Goal: Transaction & Acquisition: Purchase product/service

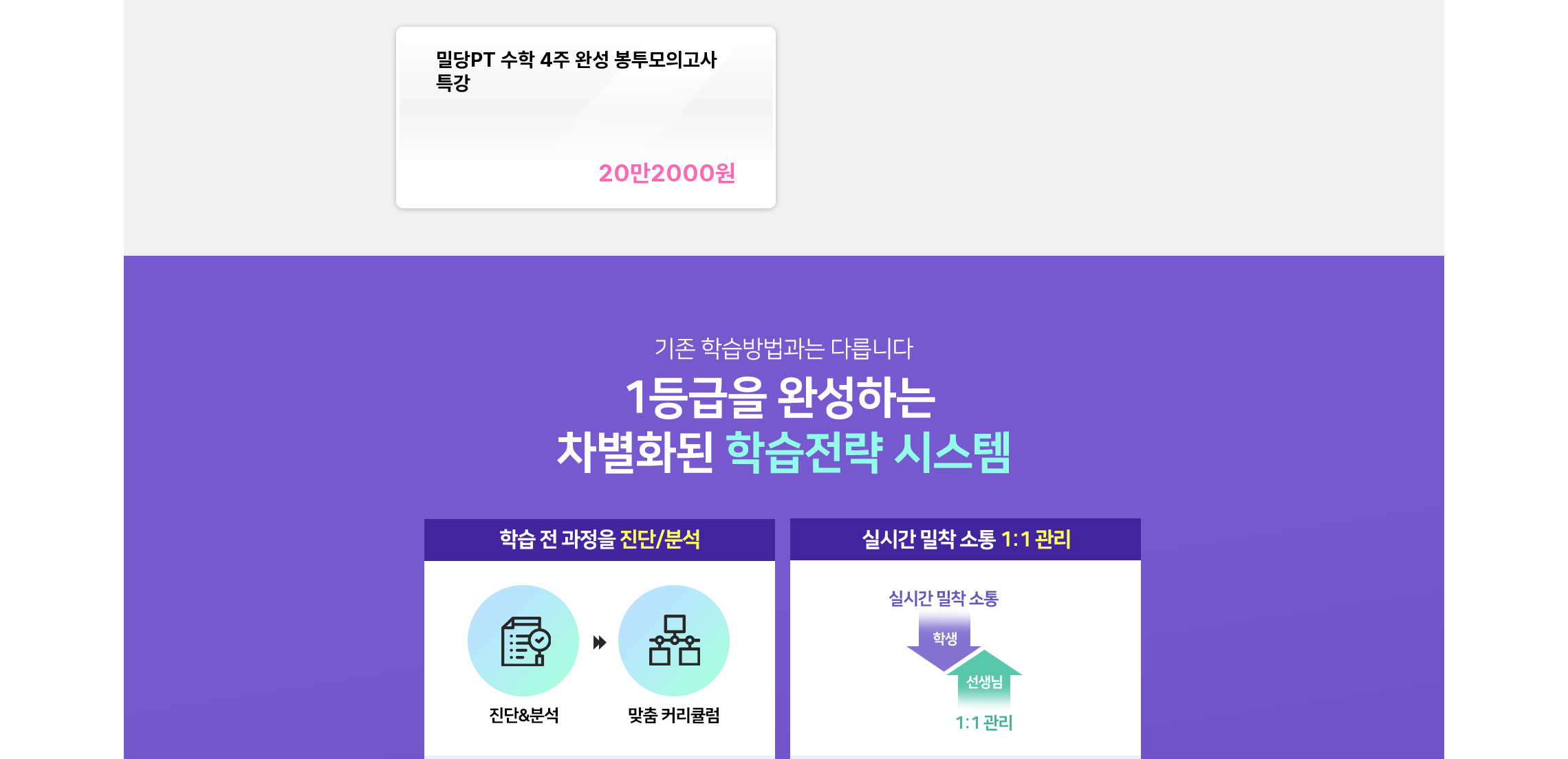
scroll to position [1855, 0]
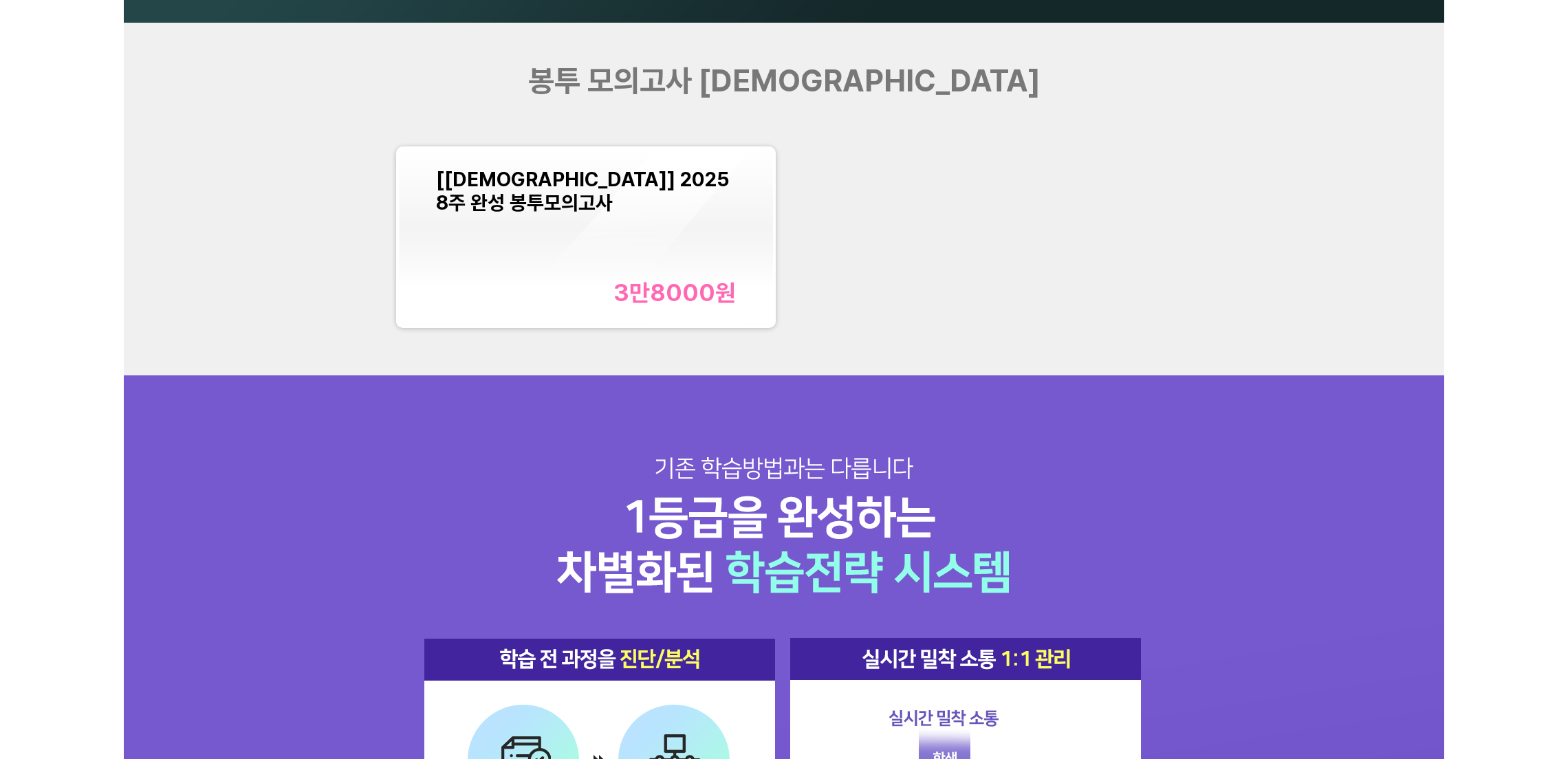
scroll to position [1855, 0]
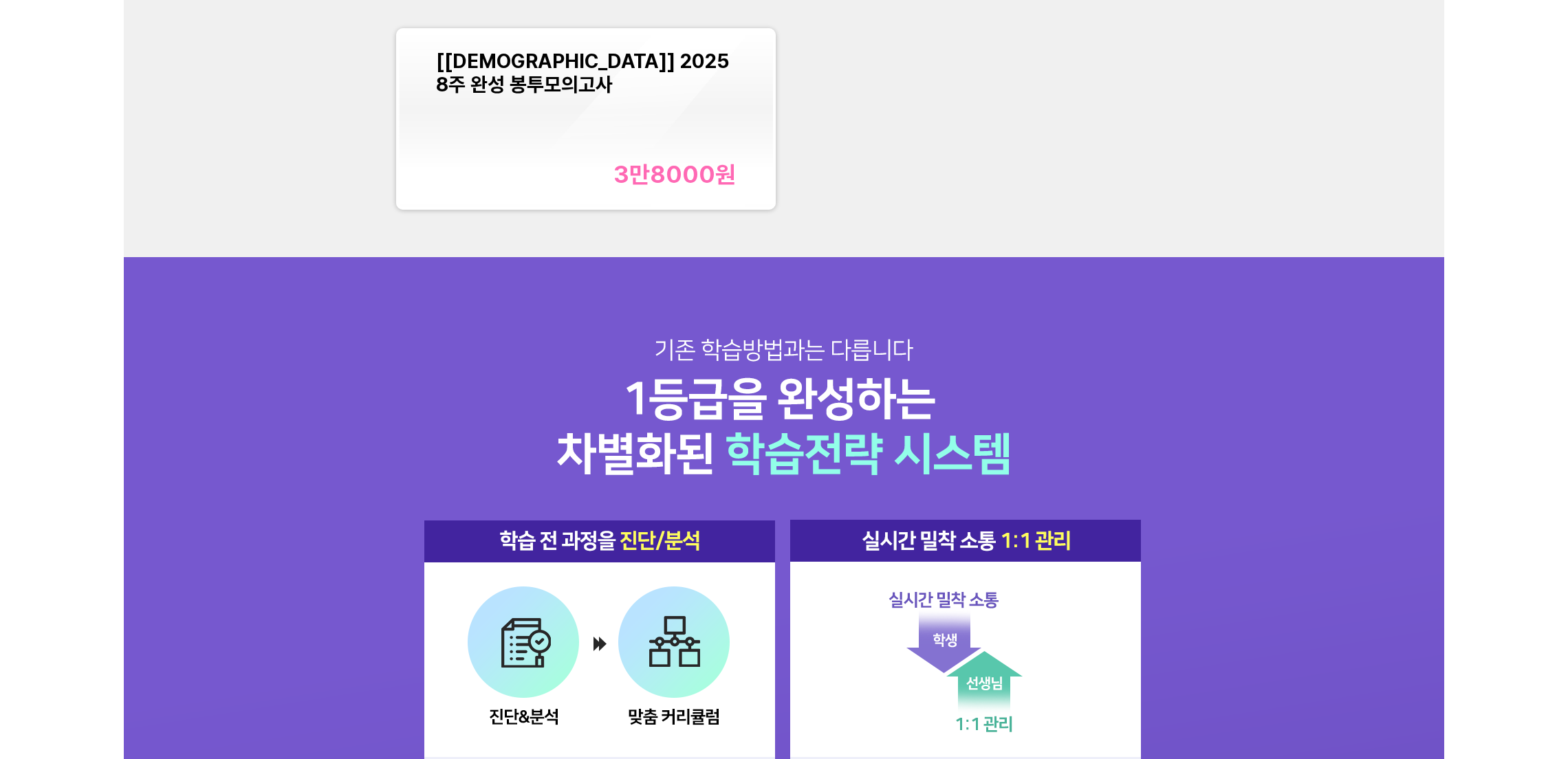
drag, startPoint x: 1305, startPoint y: 122, endPoint x: 1263, endPoint y: 130, distance: 42.8
click at [1305, 122] on div "봉투 모의고사 [DEMOGRAPHIC_DATA] [[DEMOGRAPHIC_DATA]] 2025 8주 완성 봉투모의고사 3만8000 원" at bounding box center [784, 80] width 1320 height 352
drag, startPoint x: 1340, startPoint y: 423, endPoint x: 879, endPoint y: 475, distance: 463.9
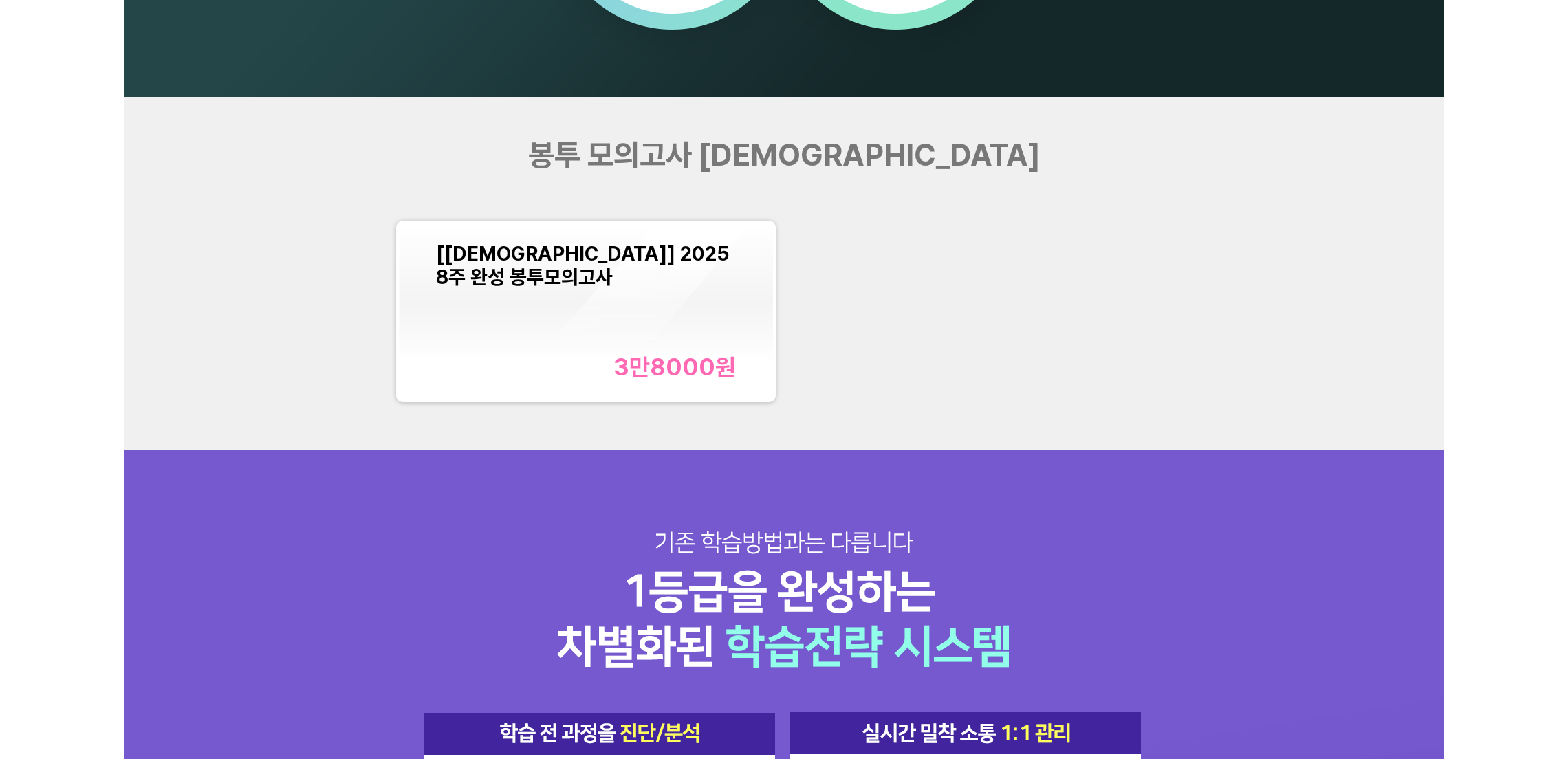
scroll to position [1649, 0]
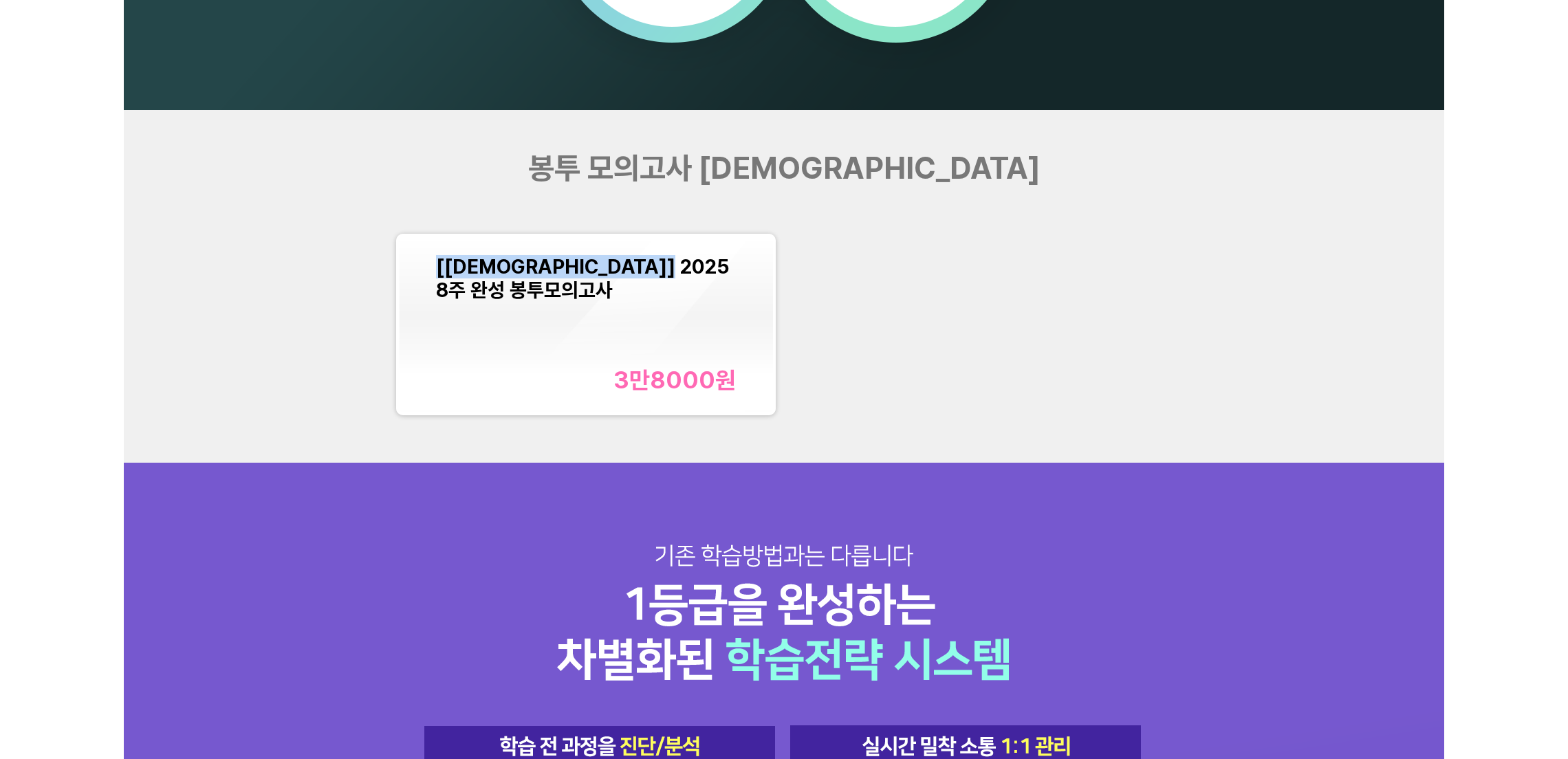
drag, startPoint x: 432, startPoint y: 270, endPoint x: 682, endPoint y: 270, distance: 250.0
click at [682, 270] on div "[교재] 2025 8주 완성 봉투모의고사 3만8000 원" at bounding box center [586, 324] width 375 height 176
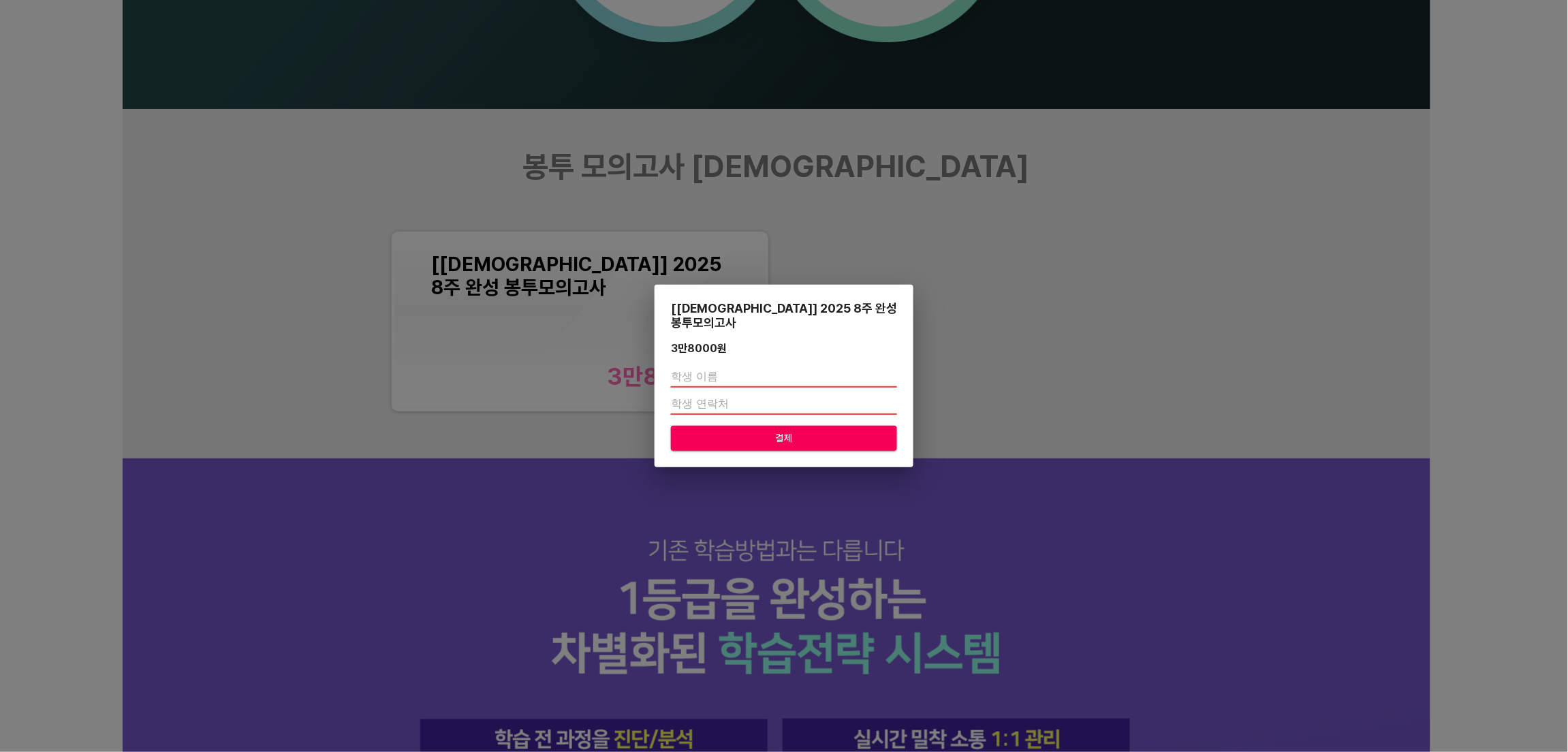
click at [717, 262] on div "[교재] 2025 8주 완성 봉투모의고사 3만8000 원 결제" at bounding box center [784, 376] width 1568 height 752
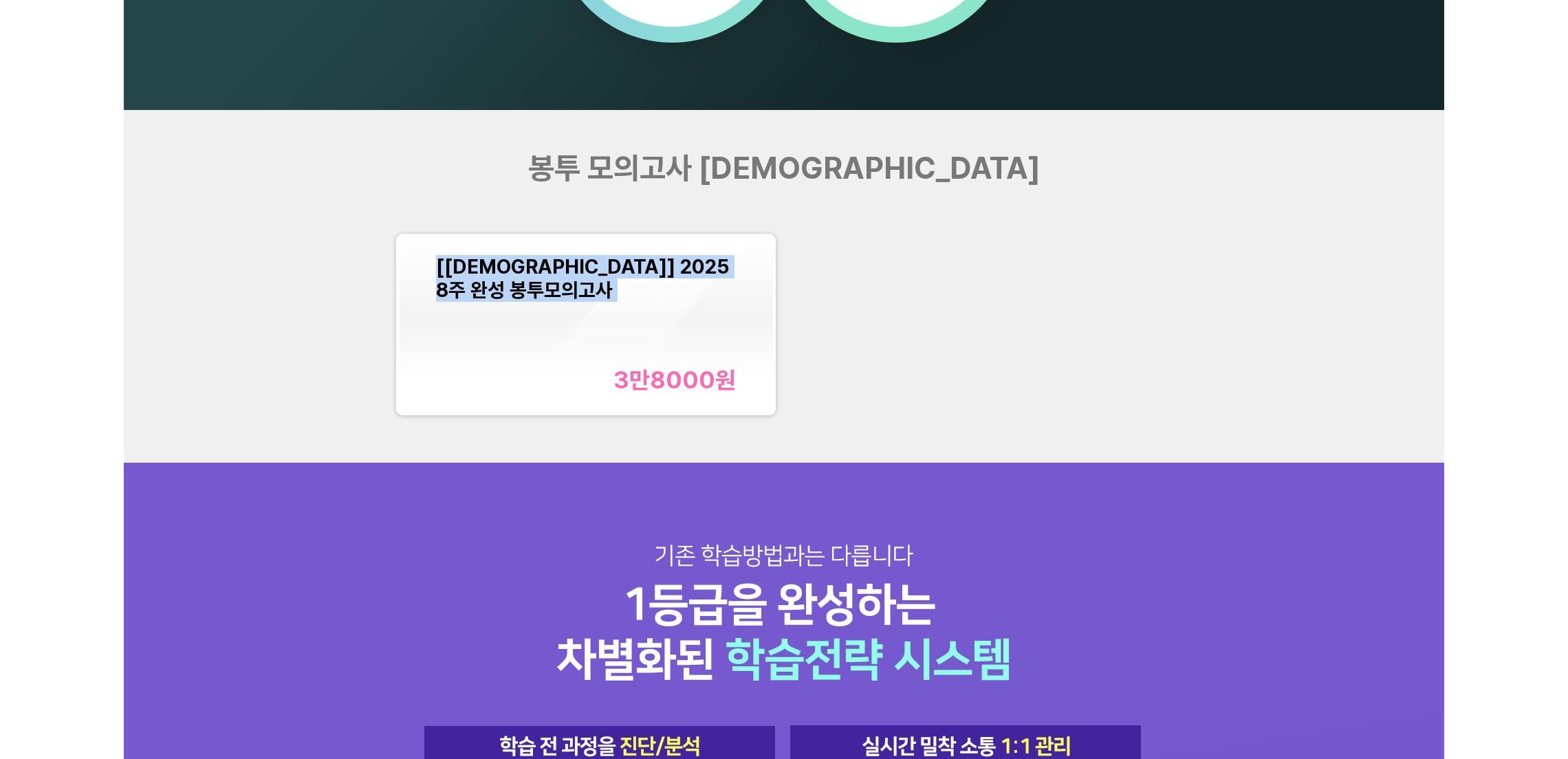
drag, startPoint x: 715, startPoint y: 265, endPoint x: 433, endPoint y: 268, distance: 282.0
click at [433, 268] on div "[교재] 2025 8주 완성 봉투모의고사 3만8000 원" at bounding box center [586, 324] width 375 height 176
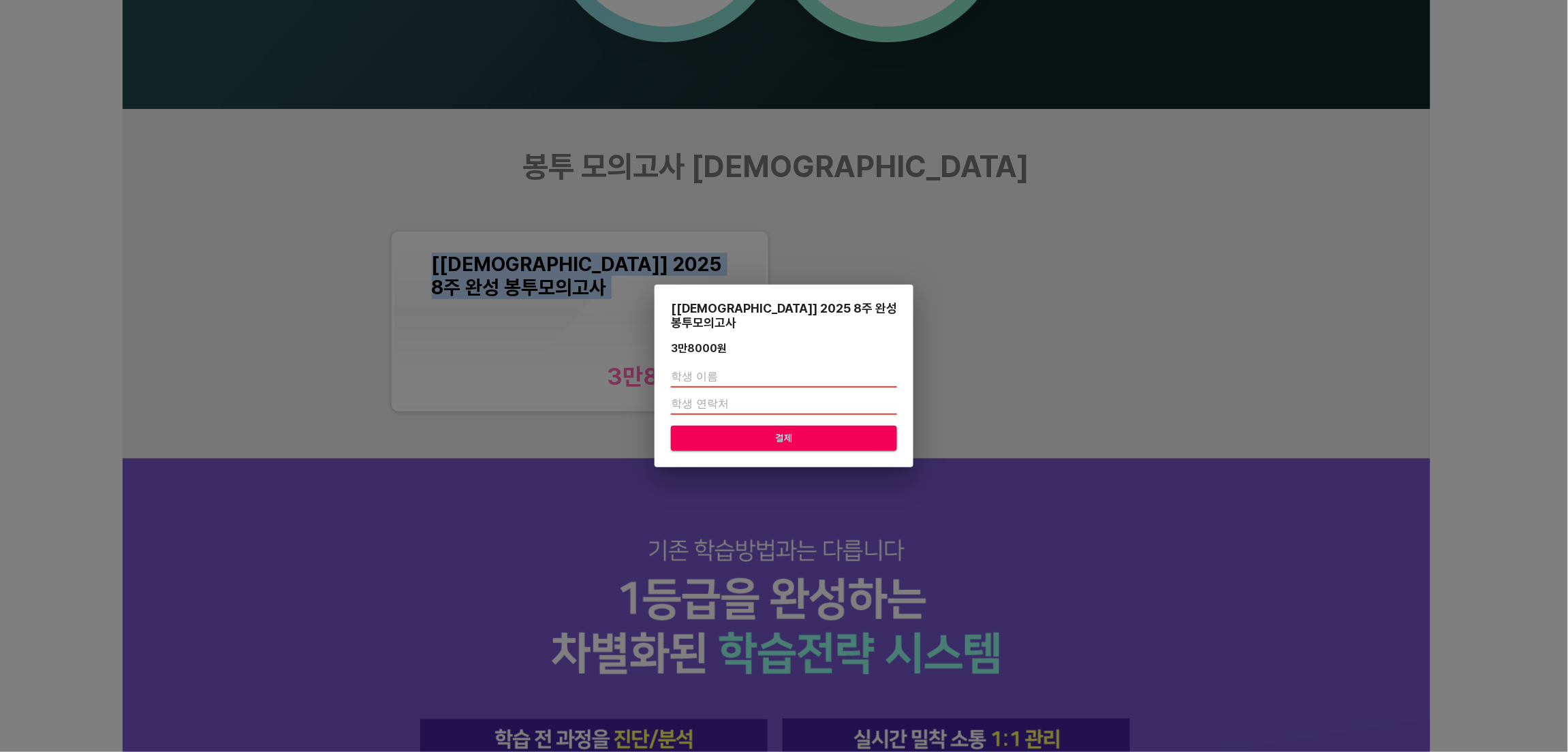
copy div "[[DEMOGRAPHIC_DATA]] 2025 8주 완성 봉투모의고사"
click at [1187, 702] on div "[교재] 2025 8주 완성 봉투모의고사 3만8000 원 결제" at bounding box center [784, 376] width 1568 height 752
